Goal: Information Seeking & Learning: Compare options

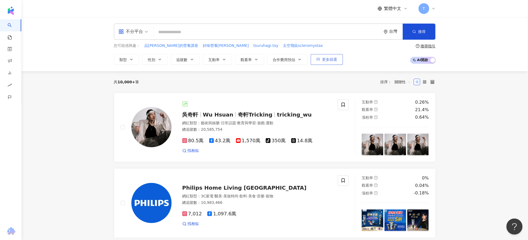
click at [322, 63] on button "更多篩選" at bounding box center [327, 59] width 32 height 11
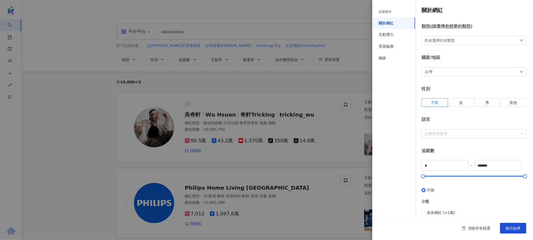
click at [461, 40] on div "尚未選擇任何類型" at bounding box center [474, 40] width 105 height 9
click at [436, 105] on li "美食" at bounding box center [450, 103] width 45 height 11
click at [434, 102] on span at bounding box center [433, 103] width 5 height 5
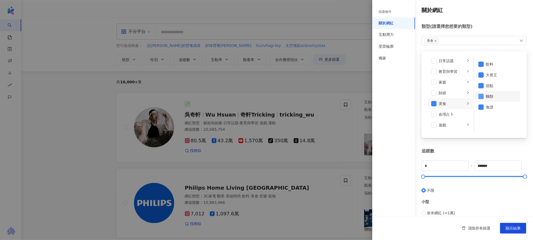
click at [479, 96] on span at bounding box center [481, 96] width 5 height 5
click at [478, 89] on li "甜點" at bounding box center [497, 85] width 45 height 11
click at [479, 76] on span at bounding box center [481, 74] width 5 height 5
click at [480, 66] on span at bounding box center [481, 64] width 5 height 5
click at [512, 205] on div "小型" at bounding box center [474, 202] width 105 height 6
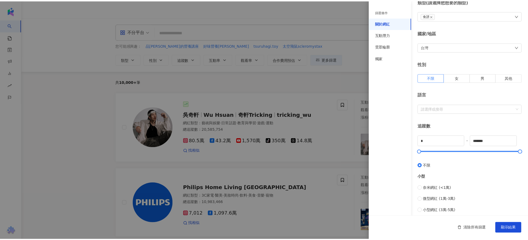
scroll to position [71, 0]
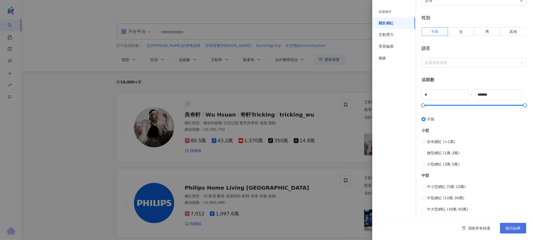
click at [513, 227] on span "顯示結果" at bounding box center [513, 228] width 15 height 4
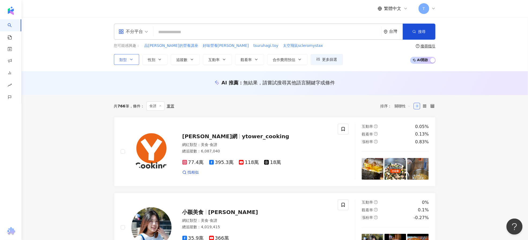
click at [136, 56] on button "類型" at bounding box center [126, 59] width 25 height 11
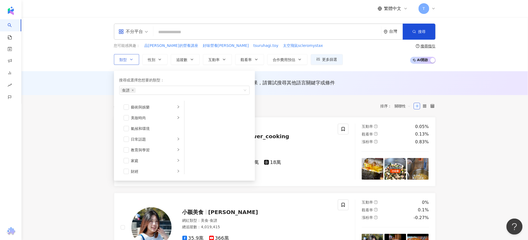
click at [134, 62] on button "類型 搜尋或選擇您想要的類型： 食譜 藝術與娛樂 美妝時尚 氣候和環境 日常話題 教育與學習 家庭 財經 美食 命理占卜 遊戲 法政社會 生活風格 影視娛樂 …" at bounding box center [126, 59] width 25 height 11
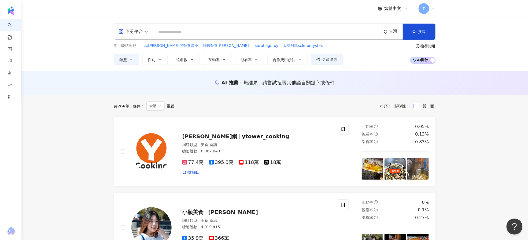
click at [147, 32] on span "不分平台" at bounding box center [133, 31] width 29 height 9
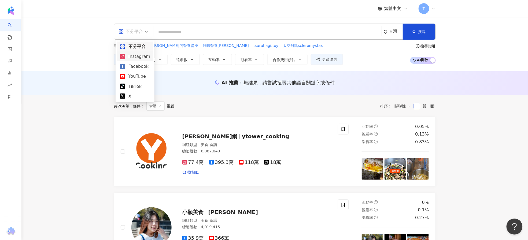
click at [139, 56] on div "Instagram" at bounding box center [135, 56] width 30 height 7
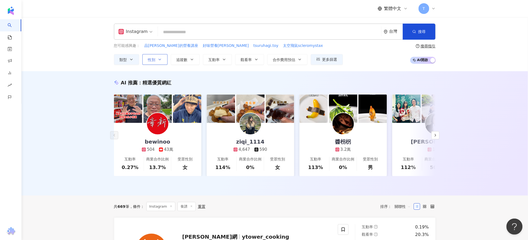
click at [165, 59] on button "性別" at bounding box center [154, 59] width 25 height 11
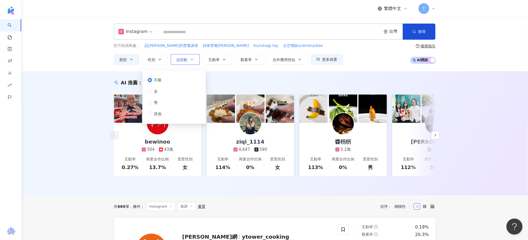
click at [182, 60] on span "追蹤數" at bounding box center [181, 60] width 11 height 4
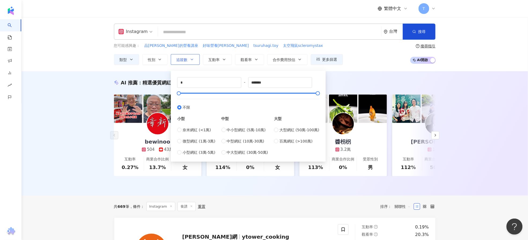
click at [182, 60] on span "追蹤數" at bounding box center [181, 60] width 11 height 4
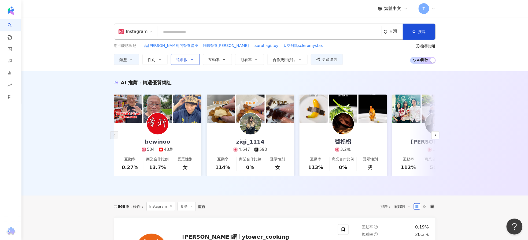
click at [182, 60] on span "追蹤數" at bounding box center [181, 60] width 11 height 4
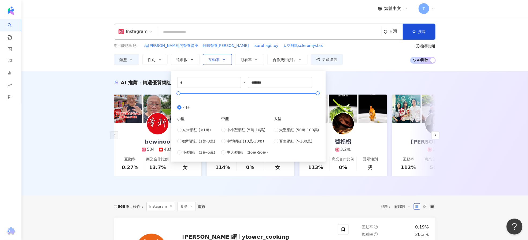
click at [226, 57] on button "互動率" at bounding box center [217, 59] width 29 height 11
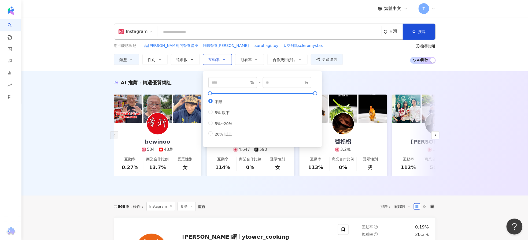
click at [226, 57] on button "互動率" at bounding box center [217, 59] width 29 height 11
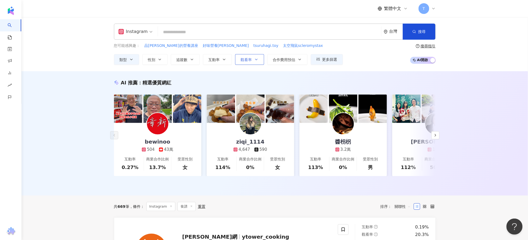
click at [258, 57] on button "觀看率" at bounding box center [249, 59] width 29 height 11
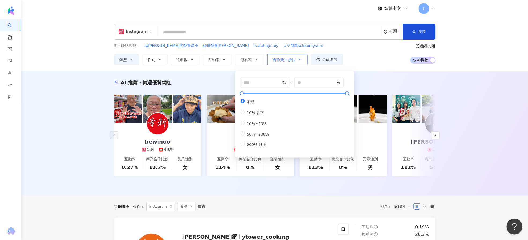
click at [297, 59] on button "合作費用預估" at bounding box center [287, 59] width 40 height 11
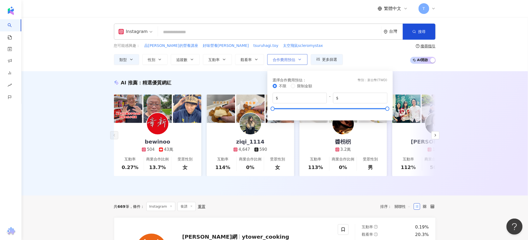
click at [297, 59] on button "合作費用預估" at bounding box center [287, 59] width 40 height 11
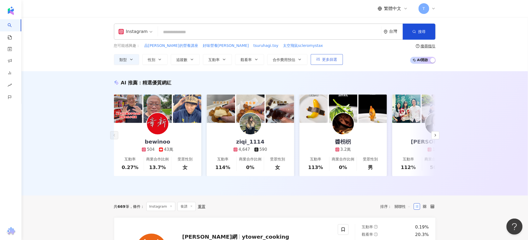
click at [322, 58] on button "更多篩選" at bounding box center [327, 59] width 32 height 11
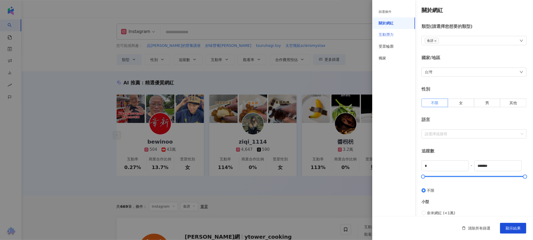
click at [398, 35] on div "互動潛力" at bounding box center [393, 35] width 43 height 12
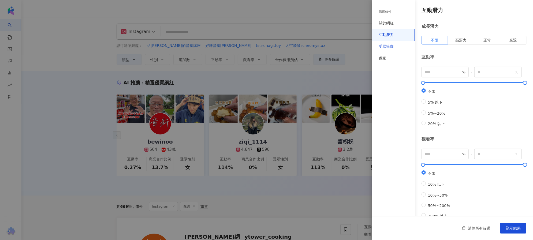
click at [402, 47] on div "受眾輪廓" at bounding box center [393, 47] width 43 height 12
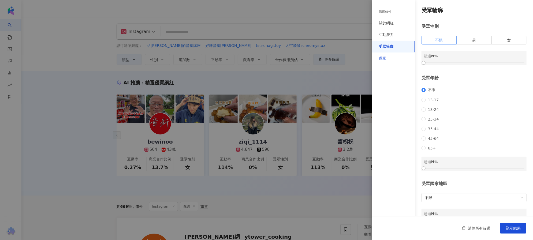
click at [402, 55] on div "獨家" at bounding box center [393, 59] width 43 height 12
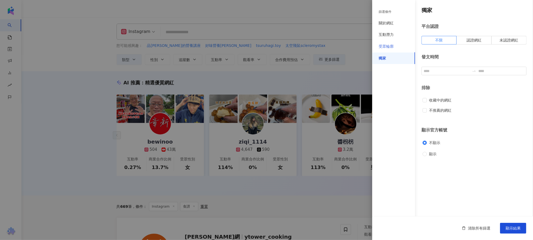
click at [398, 46] on div "受眾輪廓" at bounding box center [393, 47] width 43 height 12
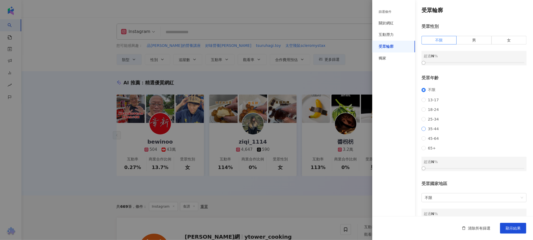
click at [436, 129] on span "35-44" at bounding box center [433, 129] width 15 height 4
click at [433, 121] on span "25-34" at bounding box center [433, 119] width 15 height 4
click at [396, 25] on div "關於網紅" at bounding box center [393, 23] width 43 height 12
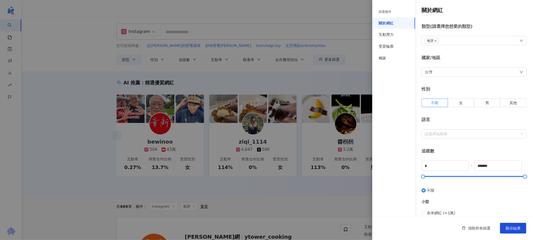
click at [450, 39] on div "食譜" at bounding box center [474, 40] width 105 height 9
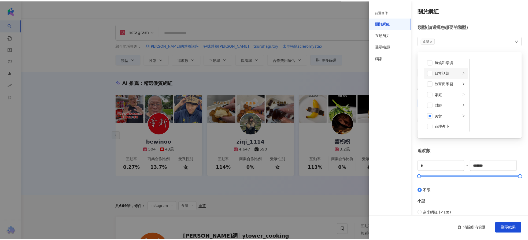
scroll to position [36, 0]
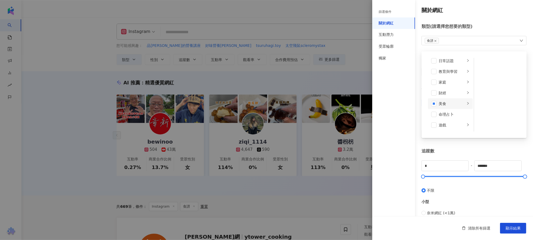
click at [467, 103] on icon "right" at bounding box center [468, 103] width 3 height 3
click at [508, 94] on div "麵類" at bounding box center [501, 97] width 31 height 6
click at [509, 226] on button "顯示結果" at bounding box center [513, 228] width 26 height 11
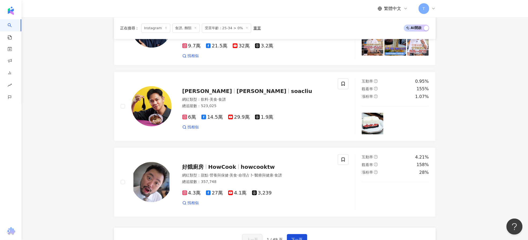
scroll to position [894, 0]
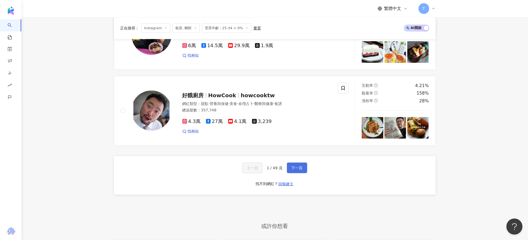
click at [297, 166] on span "下一頁" at bounding box center [296, 168] width 11 height 4
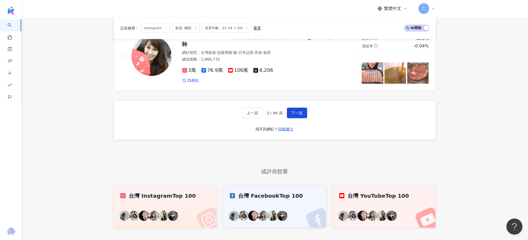
scroll to position [978, 0]
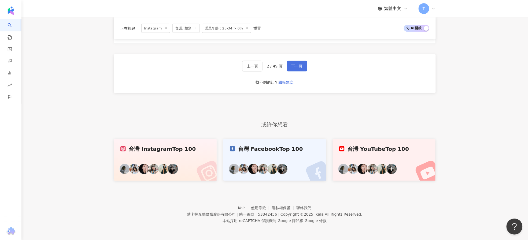
click at [303, 71] on button "下一頁" at bounding box center [297, 66] width 20 height 11
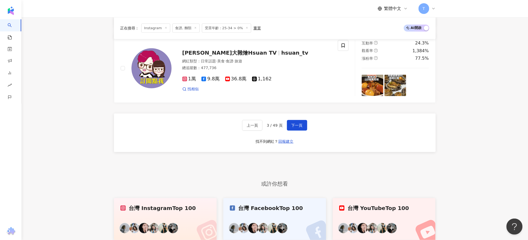
scroll to position [906, 0]
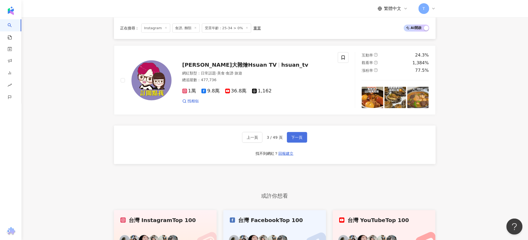
click at [292, 137] on span "下一頁" at bounding box center [296, 137] width 11 height 4
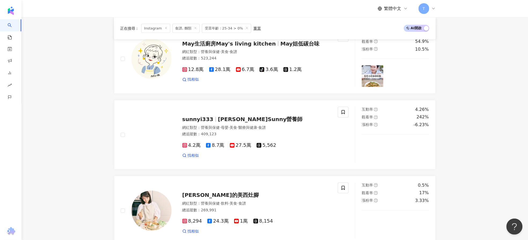
scroll to position [918, 0]
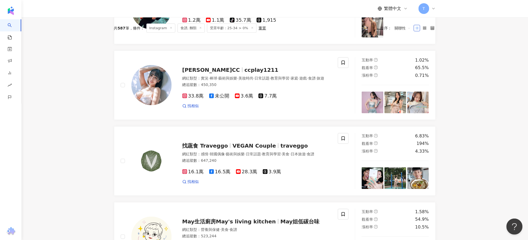
scroll to position [60, 0]
